Goal: Transaction & Acquisition: Purchase product/service

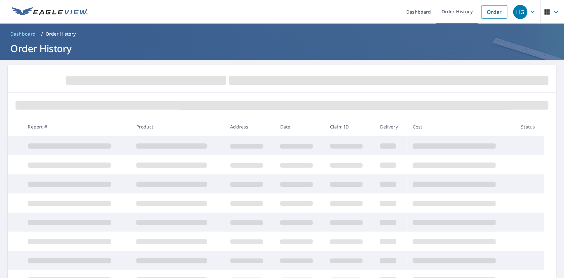
click at [536, 56] on header "Dashboard / Order History Order History" at bounding box center [282, 42] width 564 height 36
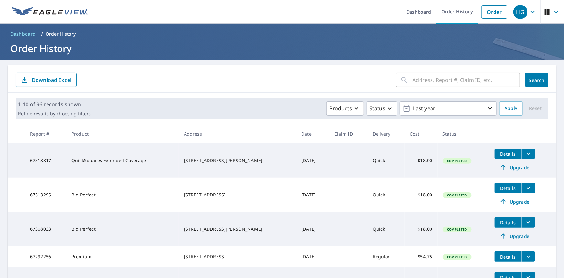
drag, startPoint x: 426, startPoint y: 81, endPoint x: 426, endPoint y: 77, distance: 3.3
click at [426, 81] on input "text" at bounding box center [466, 80] width 107 height 18
type input "[STREET_ADDRESS]"
click button "Search" at bounding box center [537, 80] width 23 height 14
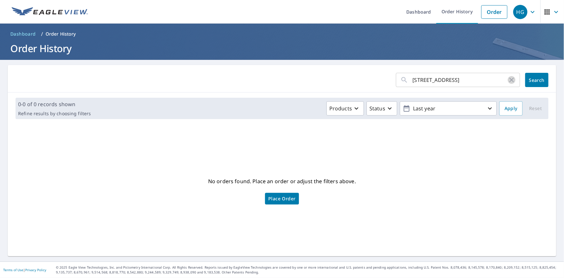
click at [508, 79] on icon "button" at bounding box center [512, 80] width 8 height 8
click at [420, 12] on link "Dashboard" at bounding box center [418, 12] width 35 height 24
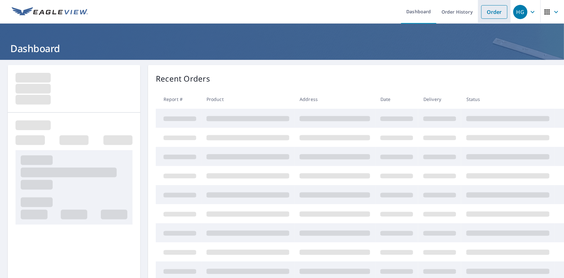
click at [488, 9] on link "Order" at bounding box center [495, 12] width 26 height 14
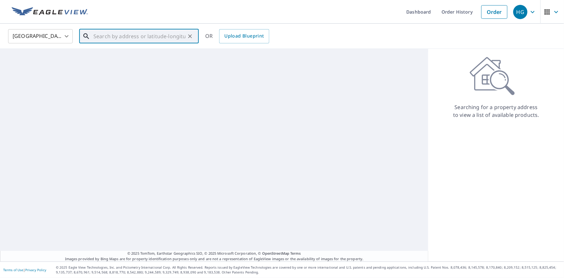
click at [149, 35] on input "text" at bounding box center [139, 36] width 92 height 18
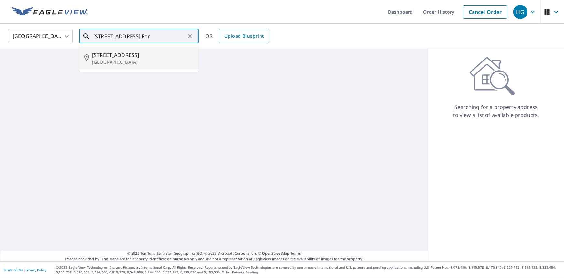
click at [124, 62] on p "[GEOGRAPHIC_DATA]" at bounding box center [143, 62] width 102 height 6
type input "5830 Ne 22nd Ave Fort Lauderdale, FL 33308"
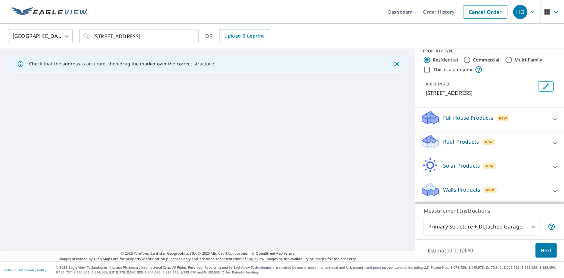
scroll to position [16, 0]
click at [484, 115] on p "Full House Products" at bounding box center [468, 118] width 50 height 8
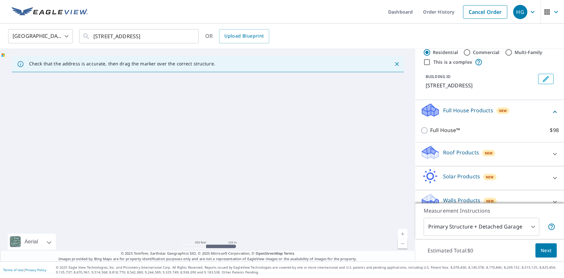
drag, startPoint x: 232, startPoint y: 183, endPoint x: 322, endPoint y: 162, distance: 92.4
click at [233, 182] on div at bounding box center [208, 155] width 416 height 213
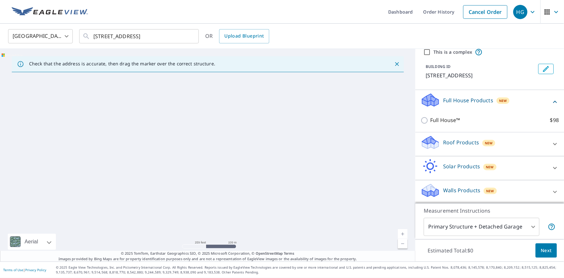
scroll to position [34, 0]
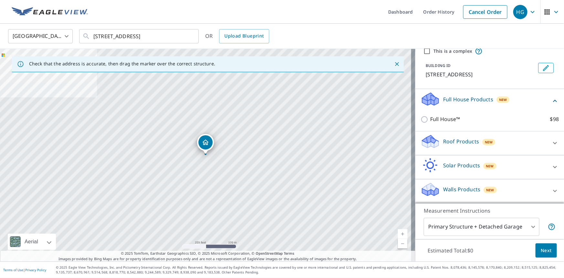
click at [476, 145] on div "Roof Products New" at bounding box center [484, 143] width 127 height 18
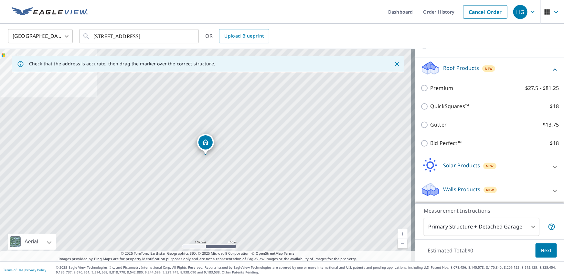
scroll to position [108, 0]
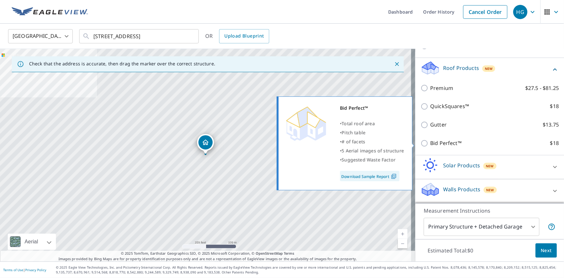
click at [470, 143] on label "Bid Perfect™ $18" at bounding box center [495, 143] width 129 height 8
click at [431, 143] on input "Bid Perfect™ $18" at bounding box center [426, 143] width 10 height 8
checkbox input "true"
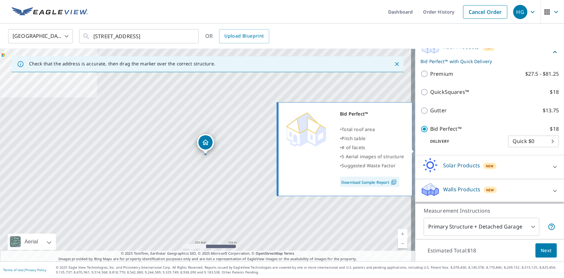
scroll to position [129, 0]
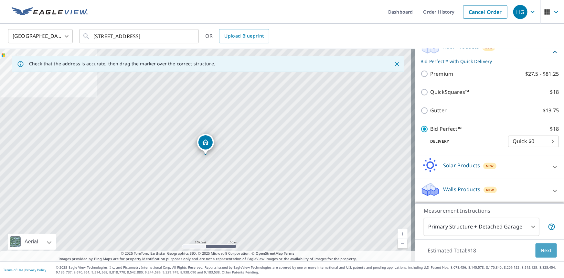
click at [544, 245] on button "Next" at bounding box center [546, 250] width 21 height 15
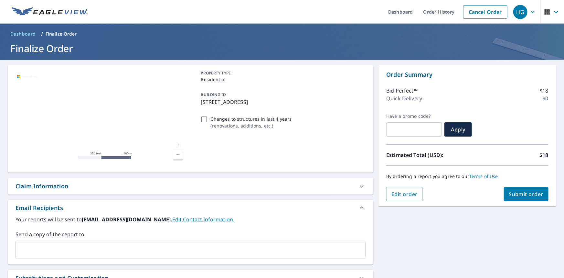
click at [513, 194] on span "Submit order" at bounding box center [526, 194] width 35 height 7
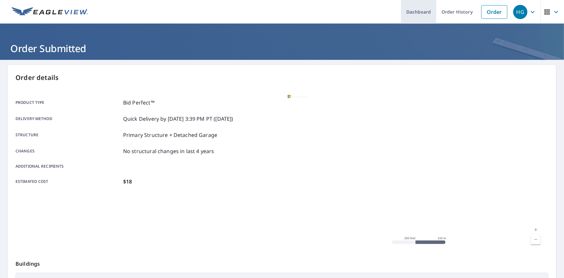
click at [421, 11] on link "Dashboard" at bounding box center [418, 12] width 35 height 24
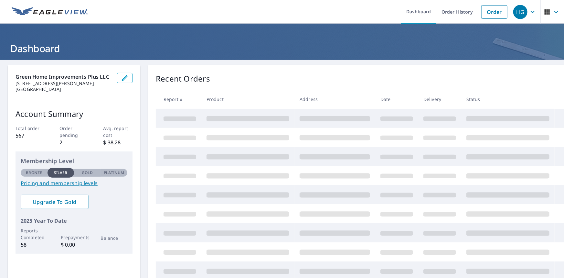
click at [316, 82] on div "Recent Orders" at bounding box center [361, 79] width 410 height 12
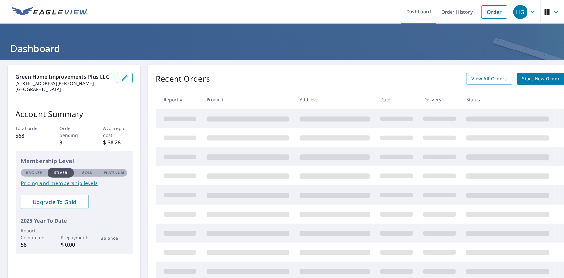
click at [409, 71] on div "Recent Orders View All Orders Start New Order Report # Product Address Date Del…" at bounding box center [360, 186] width 425 height 243
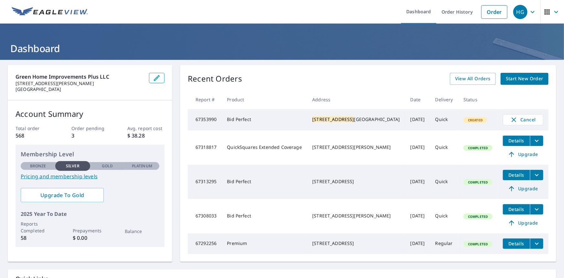
click at [137, 42] on h1 "Dashboard" at bounding box center [282, 48] width 549 height 13
drag, startPoint x: 94, startPoint y: 30, endPoint x: 60, endPoint y: 12, distance: 38.2
click at [94, 30] on header "Dashboard" at bounding box center [282, 42] width 564 height 36
click at [319, 74] on div "Recent Orders View All Orders Start New Order" at bounding box center [368, 79] width 361 height 12
